Goal: Participate in discussion: Engage in conversation with other users on a specific topic

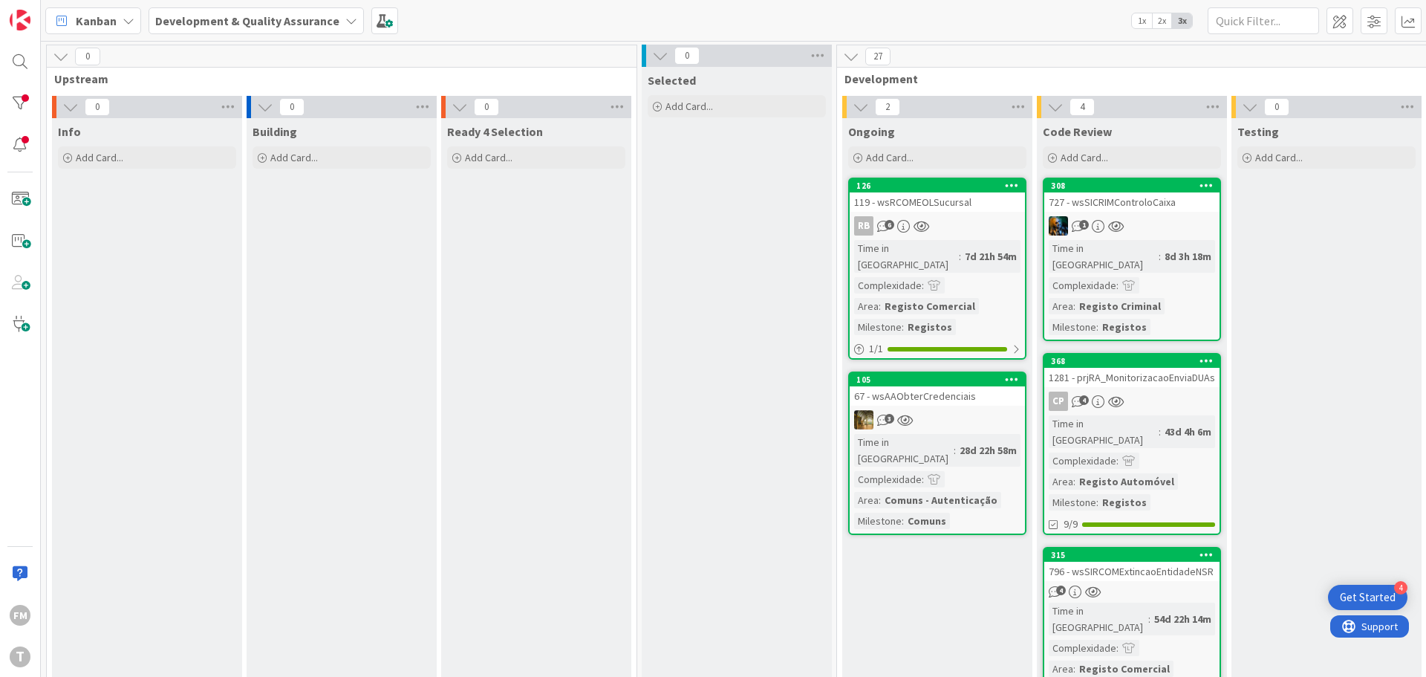
click at [1156, 215] on link "308 727 - wsSICRIMControloCaixa 1 Time in Column : 8d 3h 18m Complexidade : Are…" at bounding box center [1132, 259] width 178 height 163
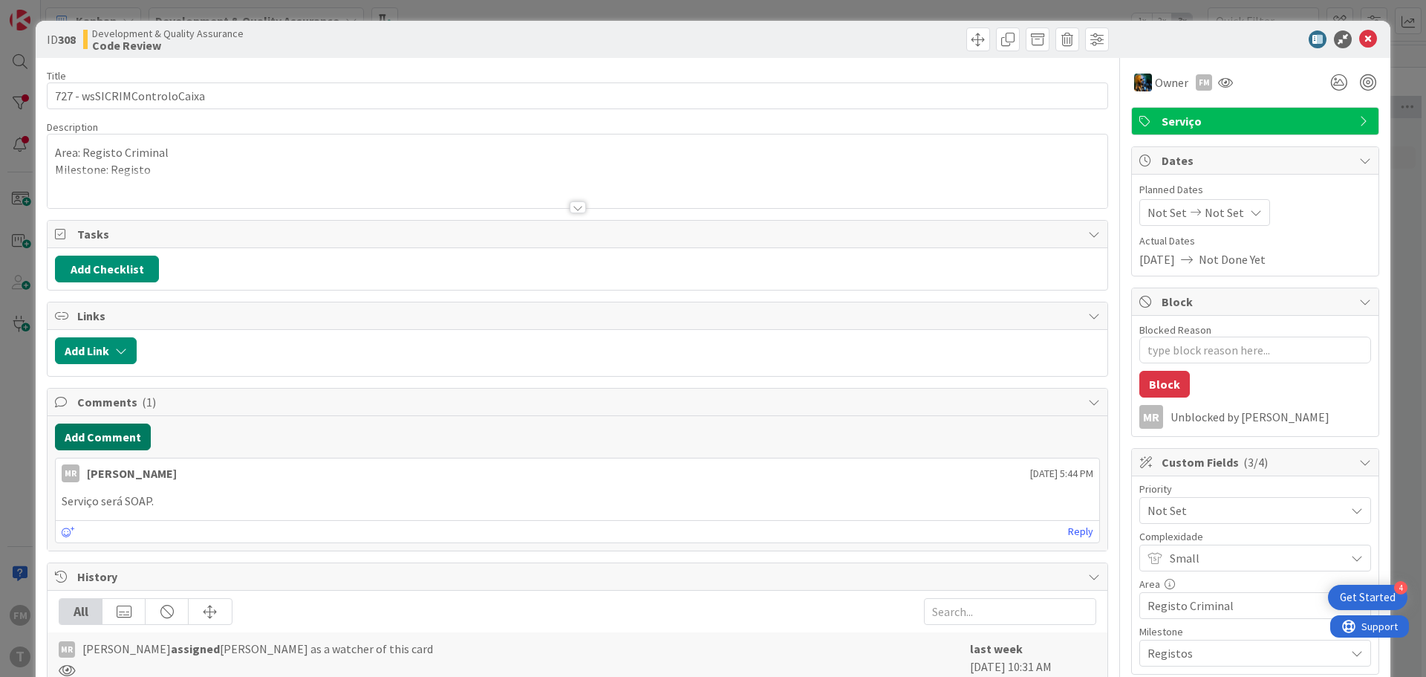
click at [117, 431] on button "Add Comment" at bounding box center [103, 436] width 96 height 27
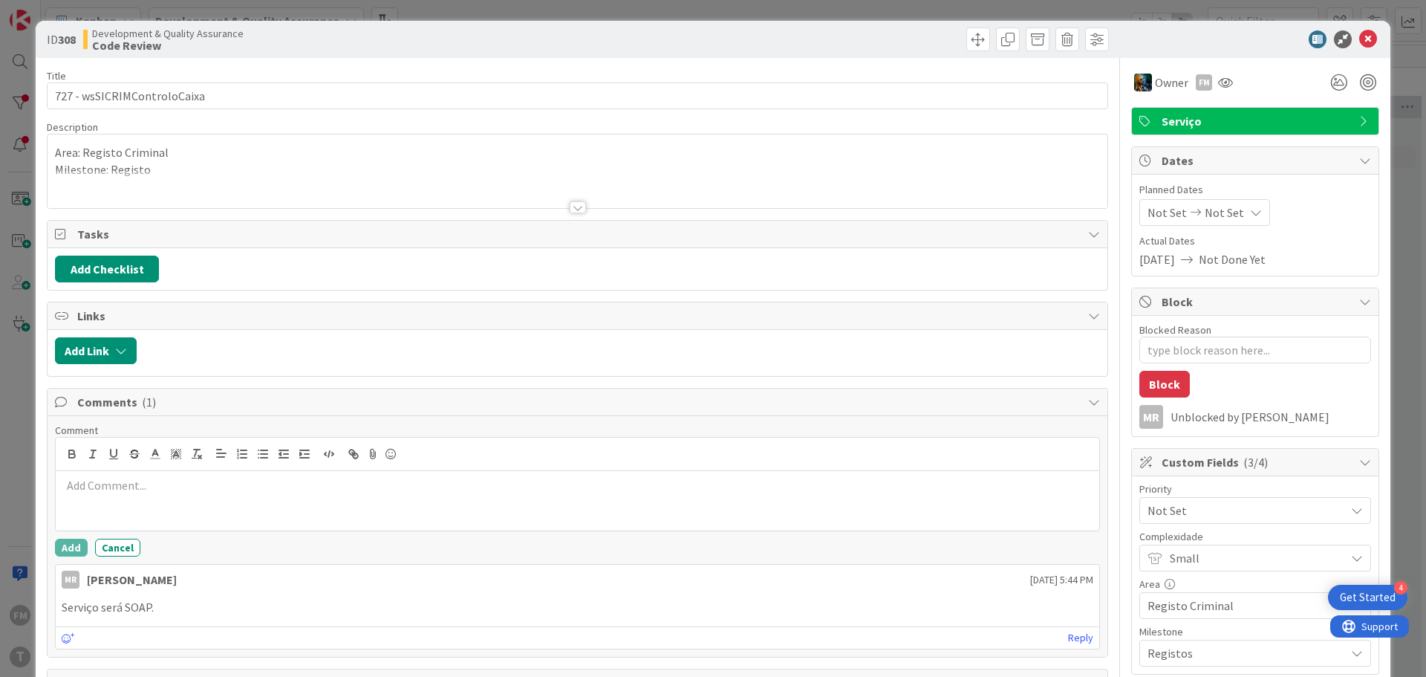
click at [206, 489] on p at bounding box center [578, 485] width 1032 height 17
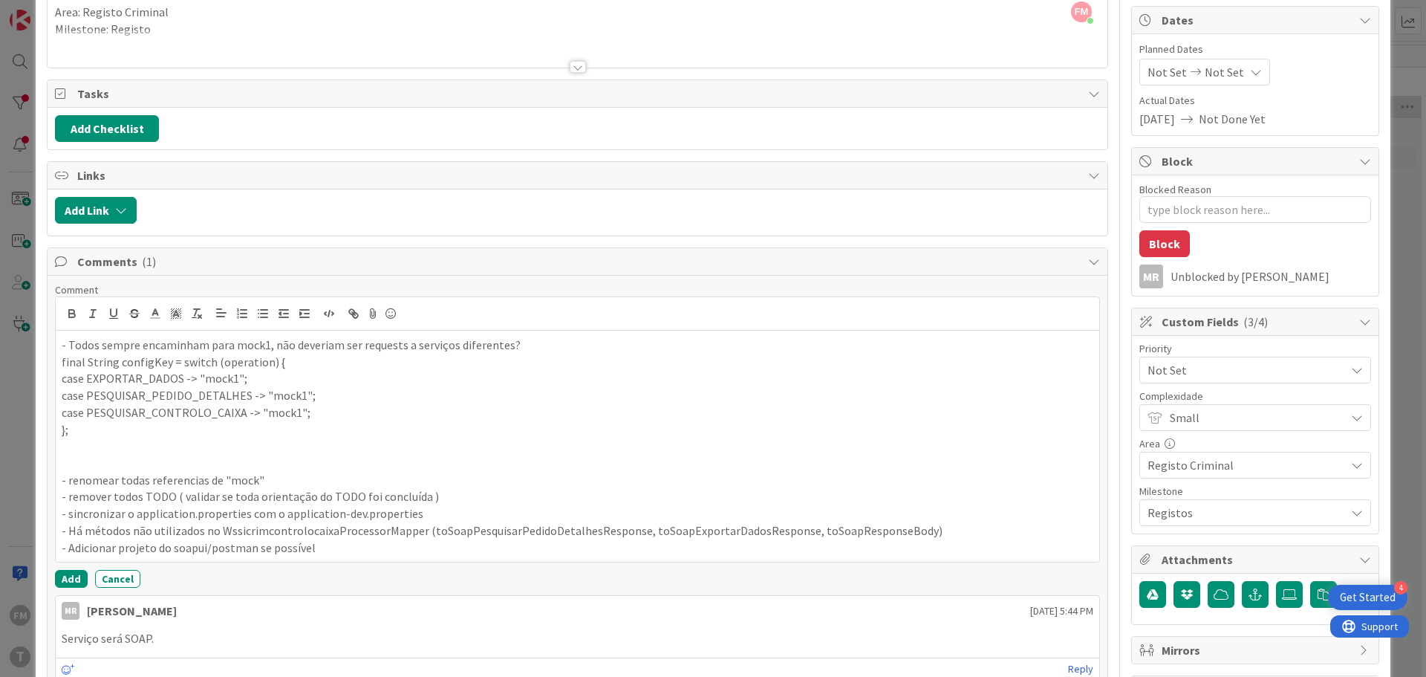
scroll to position [241, 0]
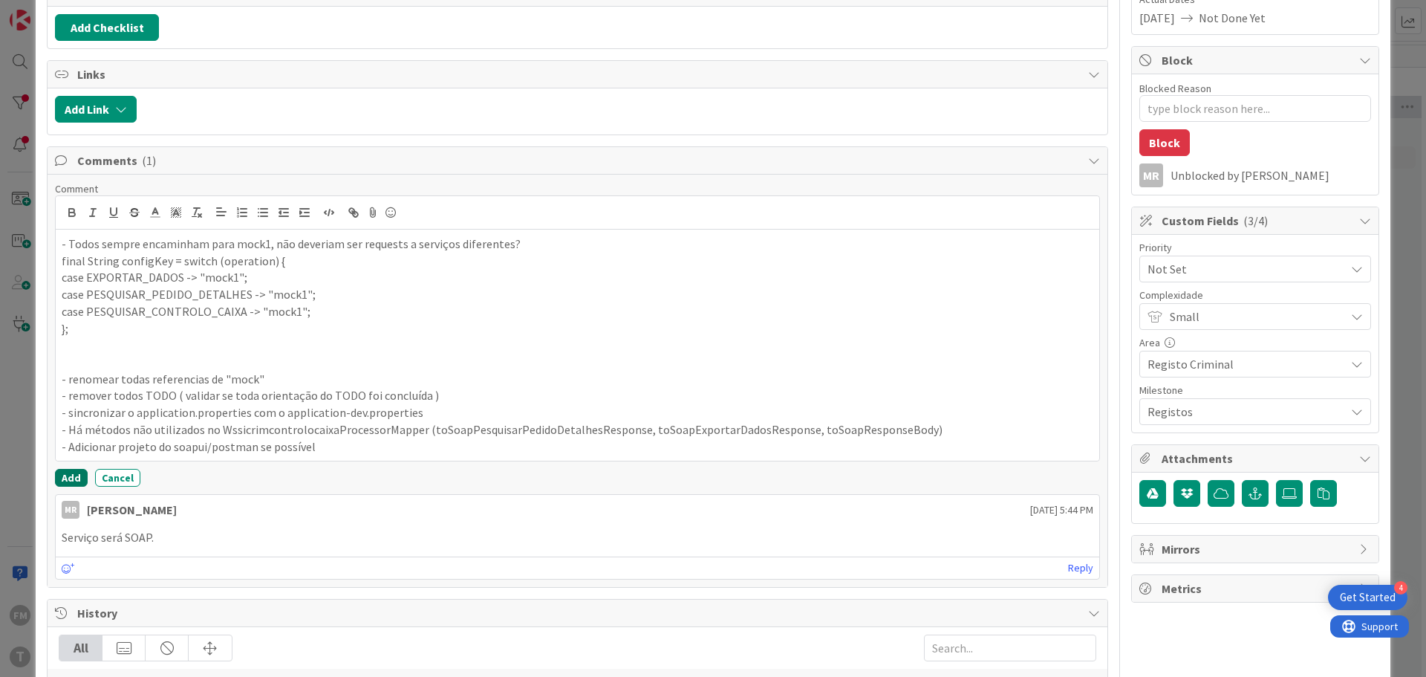
click at [79, 478] on button "Add" at bounding box center [71, 478] width 33 height 18
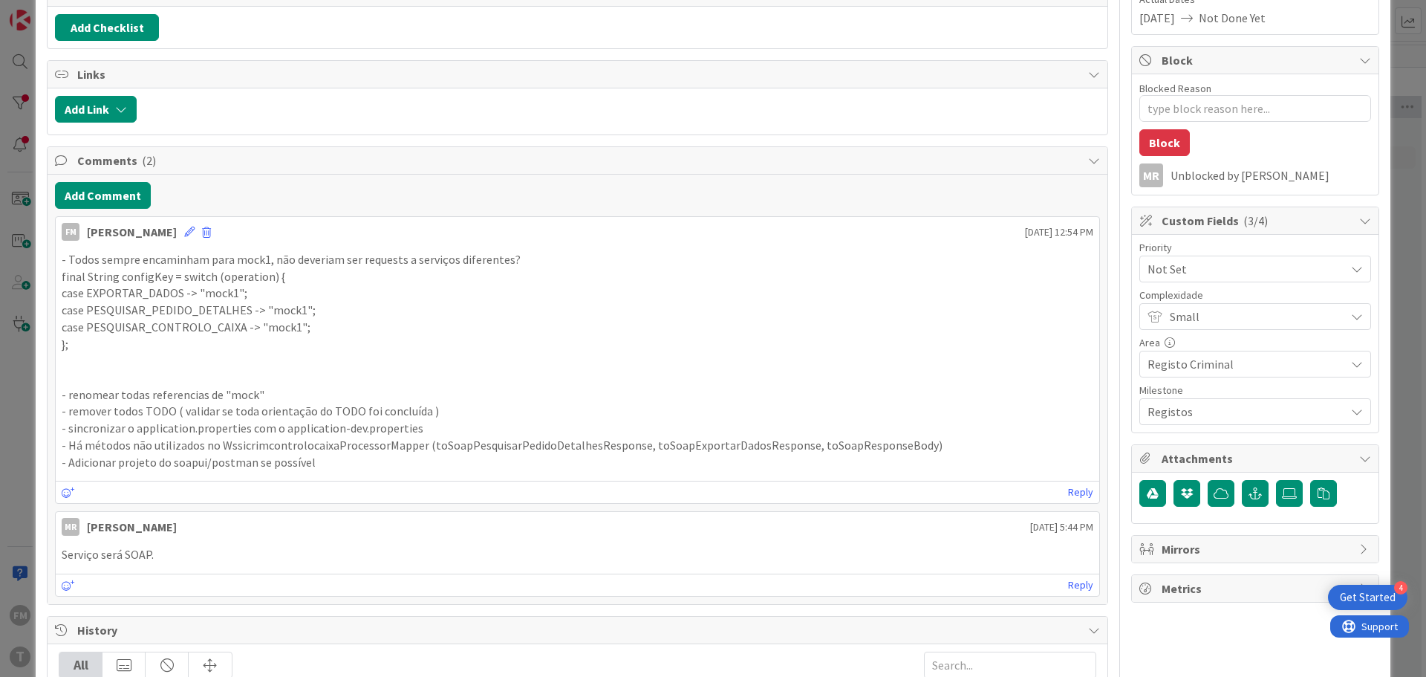
click at [1402, 65] on div "ID 308 Development & Quality Assurance Code Review Title 27 / 128 727 - wsSICRI…" at bounding box center [713, 338] width 1426 height 677
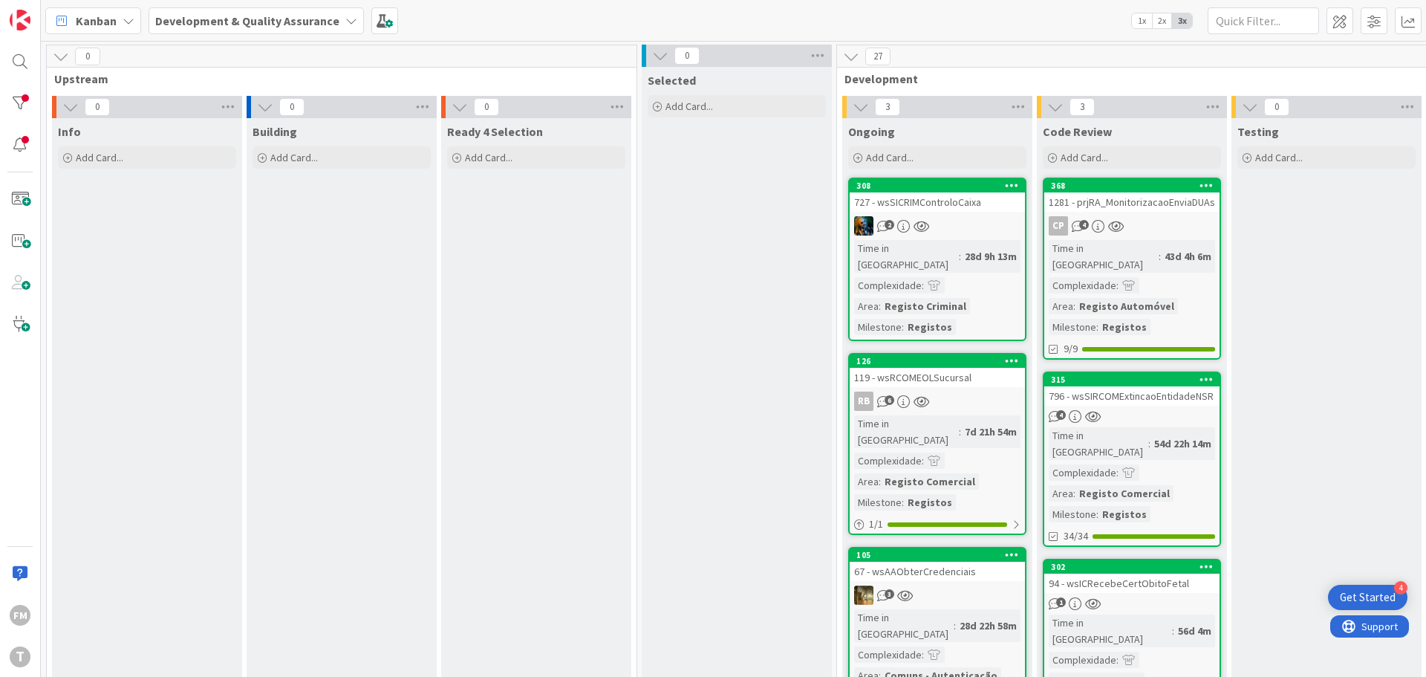
click at [961, 216] on div "2" at bounding box center [937, 225] width 175 height 19
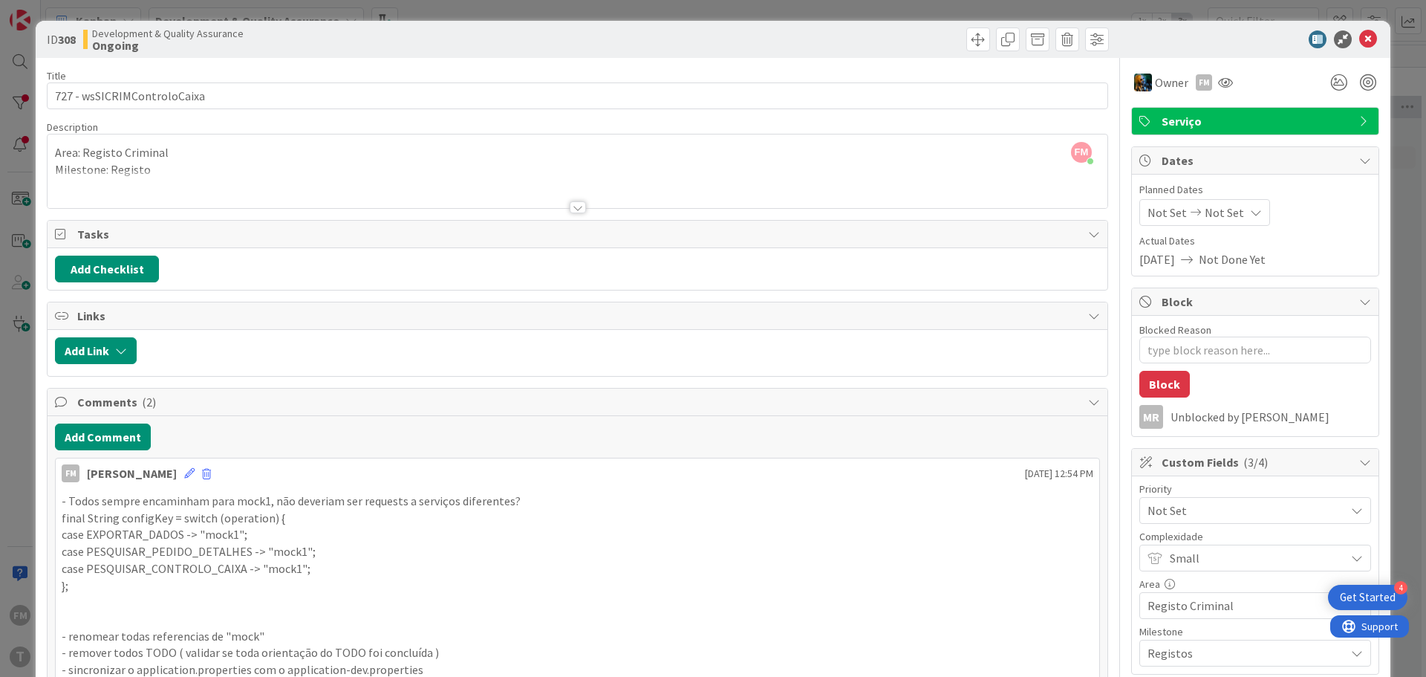
type textarea "x"
